Goal: Download file/media

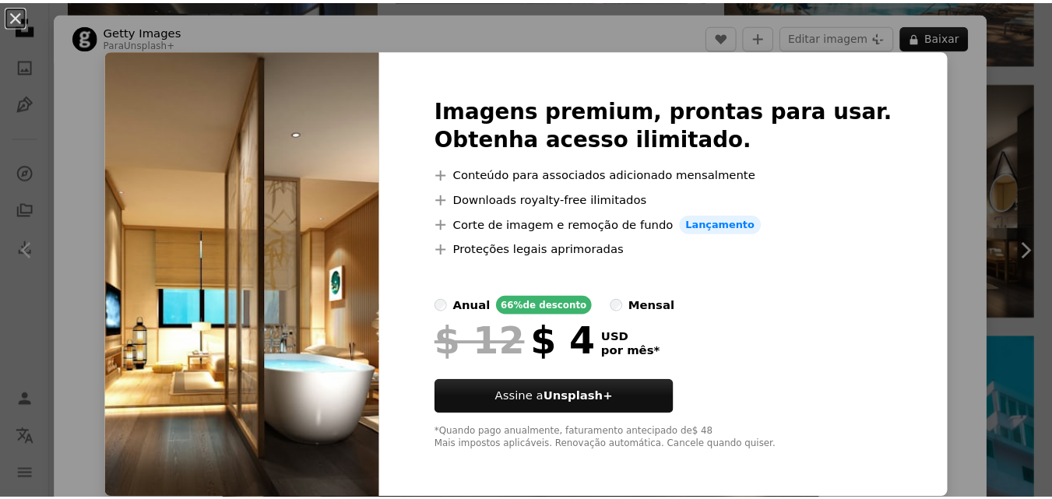
scroll to position [13523, 0]
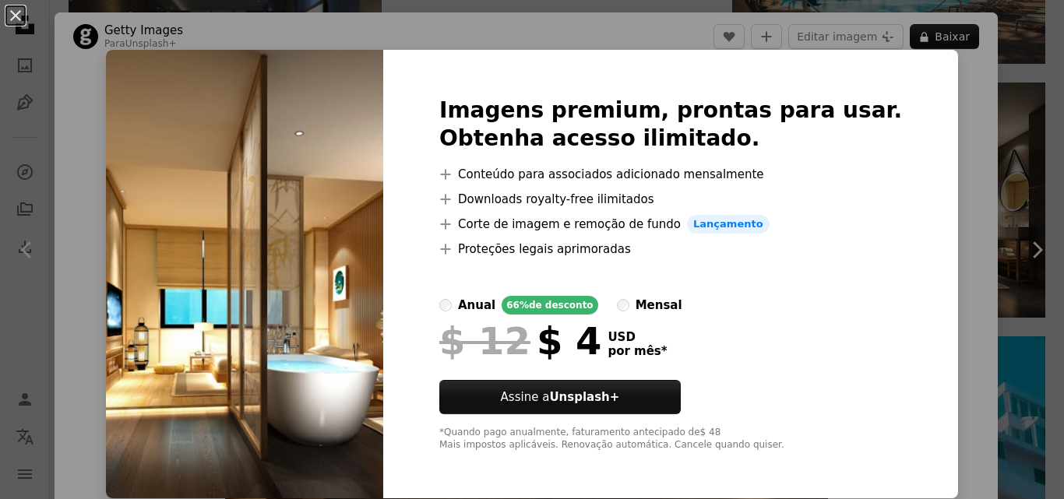
click at [815, 358] on div "$ 12 $ 4 USD por mês *" at bounding box center [670, 341] width 463 height 41
click at [1051, 252] on div "An X shape Imagens premium, prontas para usar. Obtenha acesso ilimitado. A plus…" at bounding box center [532, 249] width 1064 height 499
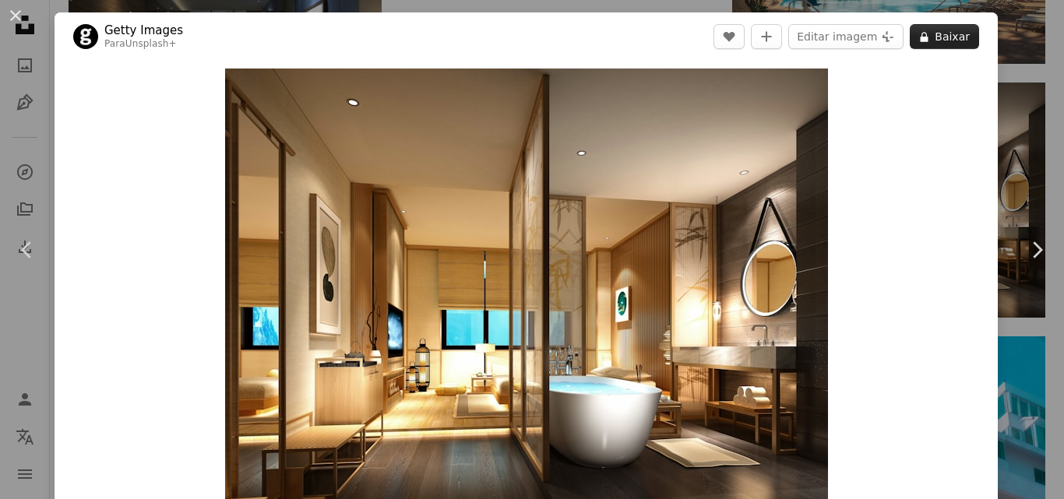
click at [940, 41] on button "A lock Baixar" at bounding box center [944, 36] width 69 height 25
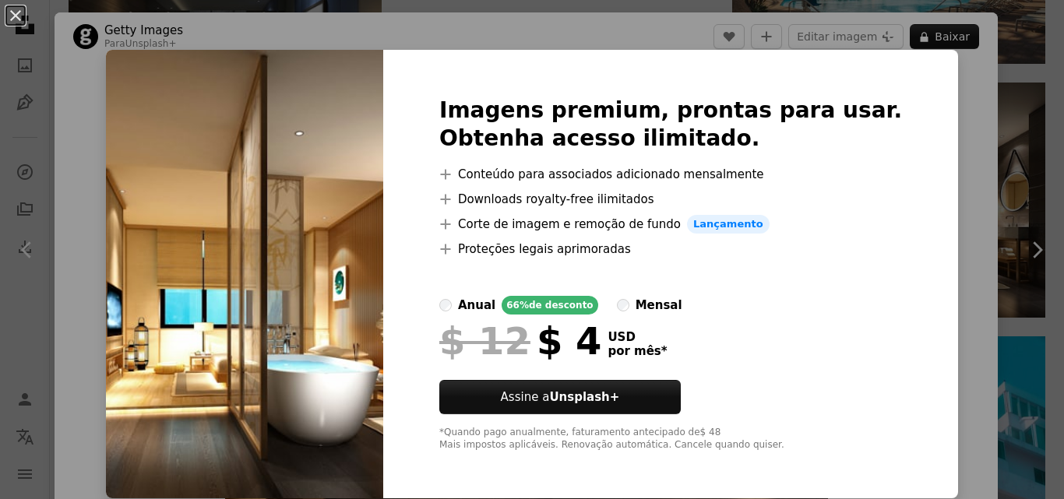
click at [951, 227] on div "An X shape Imagens premium, prontas para usar. Obtenha acesso ilimitado. A plus…" at bounding box center [532, 249] width 1064 height 499
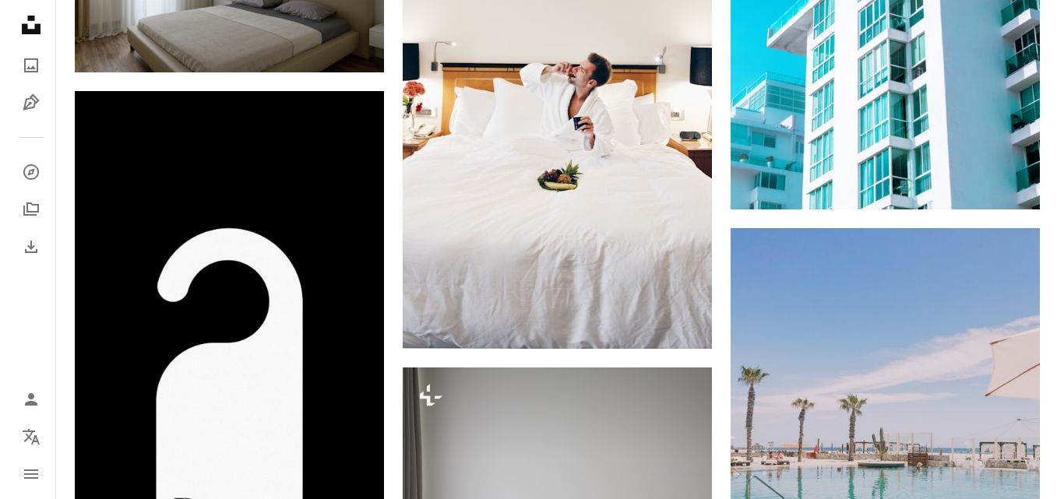
scroll to position [14396, 0]
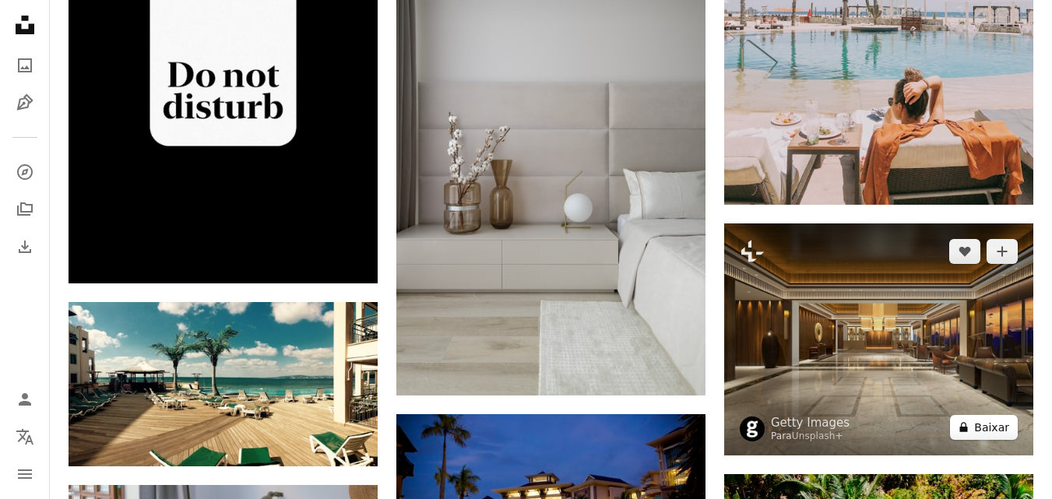
click at [971, 435] on button "A lock Baixar" at bounding box center [984, 427] width 68 height 25
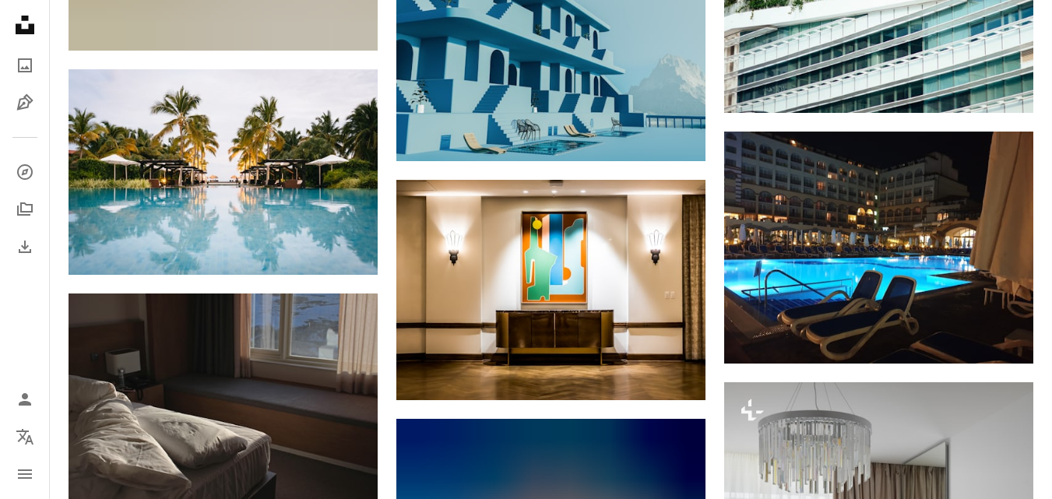
scroll to position [31410, 0]
